Goal: Navigation & Orientation: Find specific page/section

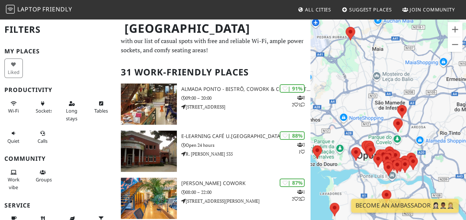
scroll to position [37, 0]
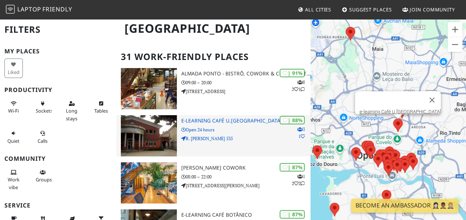
click at [227, 121] on h3 "e-learning Café U.Porto" at bounding box center [245, 121] width 129 height 6
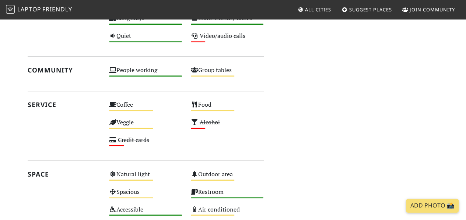
scroll to position [80, 0]
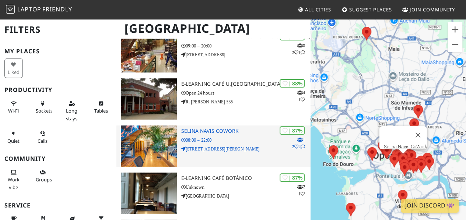
scroll to position [110, 0]
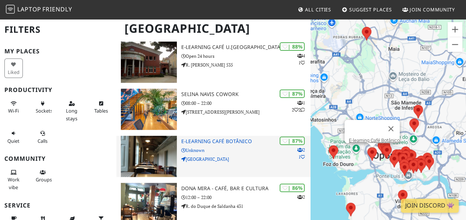
click at [237, 141] on h3 "E-learning Café Botânico" at bounding box center [245, 141] width 129 height 6
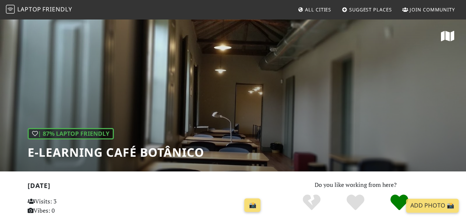
click at [295, 119] on div "| 87% Laptop Friendly E-learning Café Botânico" at bounding box center [233, 94] width 466 height 153
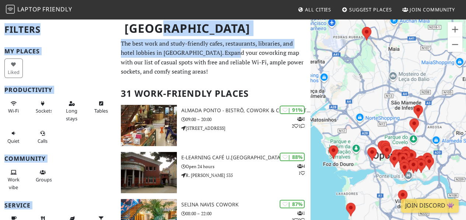
drag, startPoint x: 183, startPoint y: 41, endPoint x: 194, endPoint y: 50, distance: 14.9
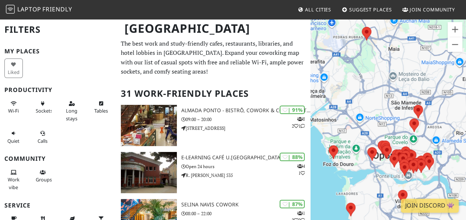
click at [148, 60] on p "The best work and study-friendly cafes, restaurants, libraries, and hotel lobbi…" at bounding box center [213, 58] width 185 height 38
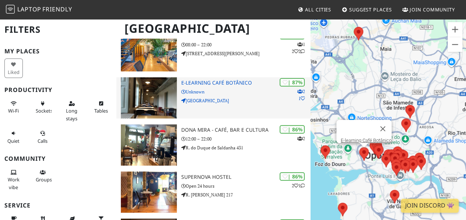
scroll to position [184, 0]
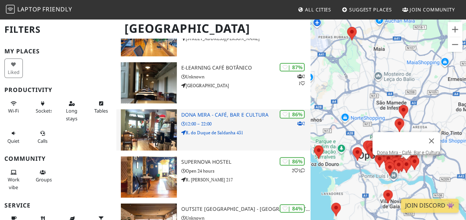
click at [256, 115] on h3 "Dona Mira - Café, Bar e Cultura" at bounding box center [245, 115] width 129 height 6
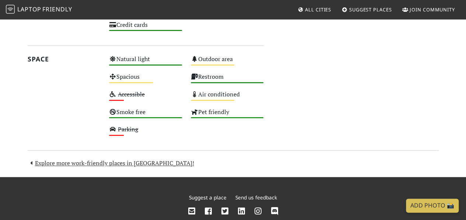
scroll to position [406, 0]
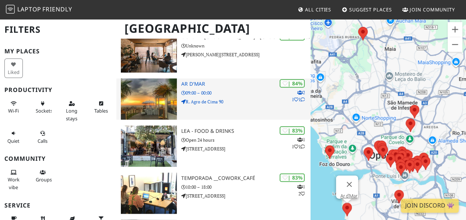
scroll to position [368, 0]
